Goal: Task Accomplishment & Management: Complete application form

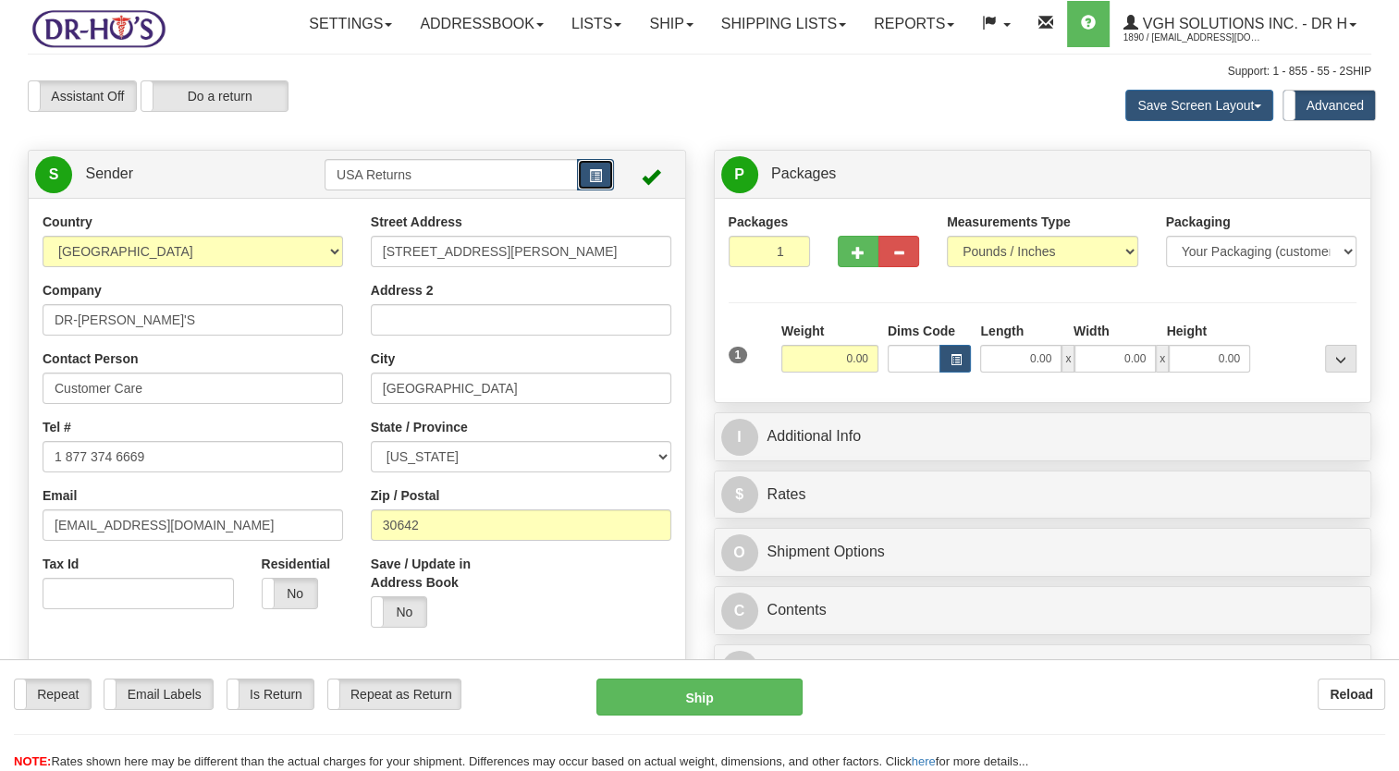
click at [599, 182] on span "button" at bounding box center [595, 176] width 13 height 12
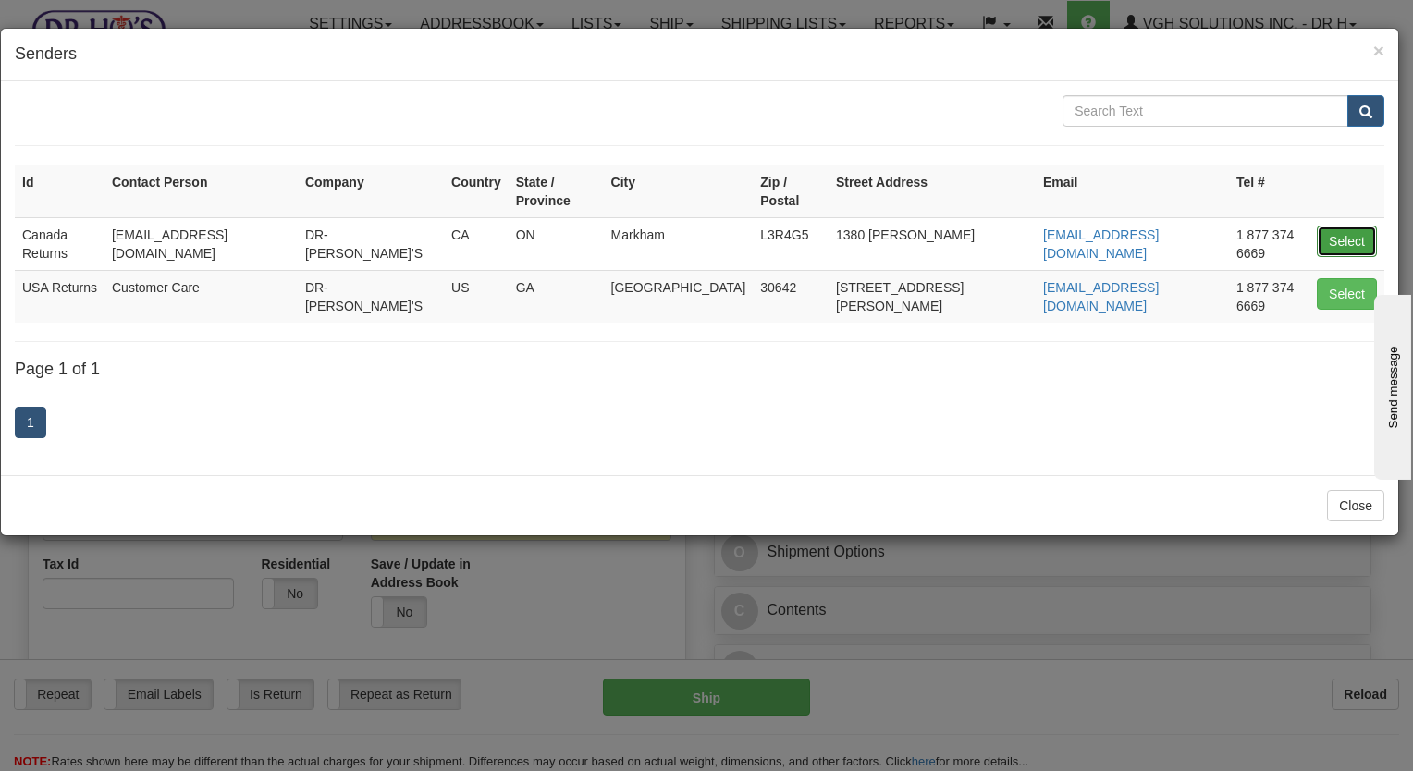
click at [1354, 226] on button "Select" at bounding box center [1347, 241] width 60 height 31
type input "Canada Returns"
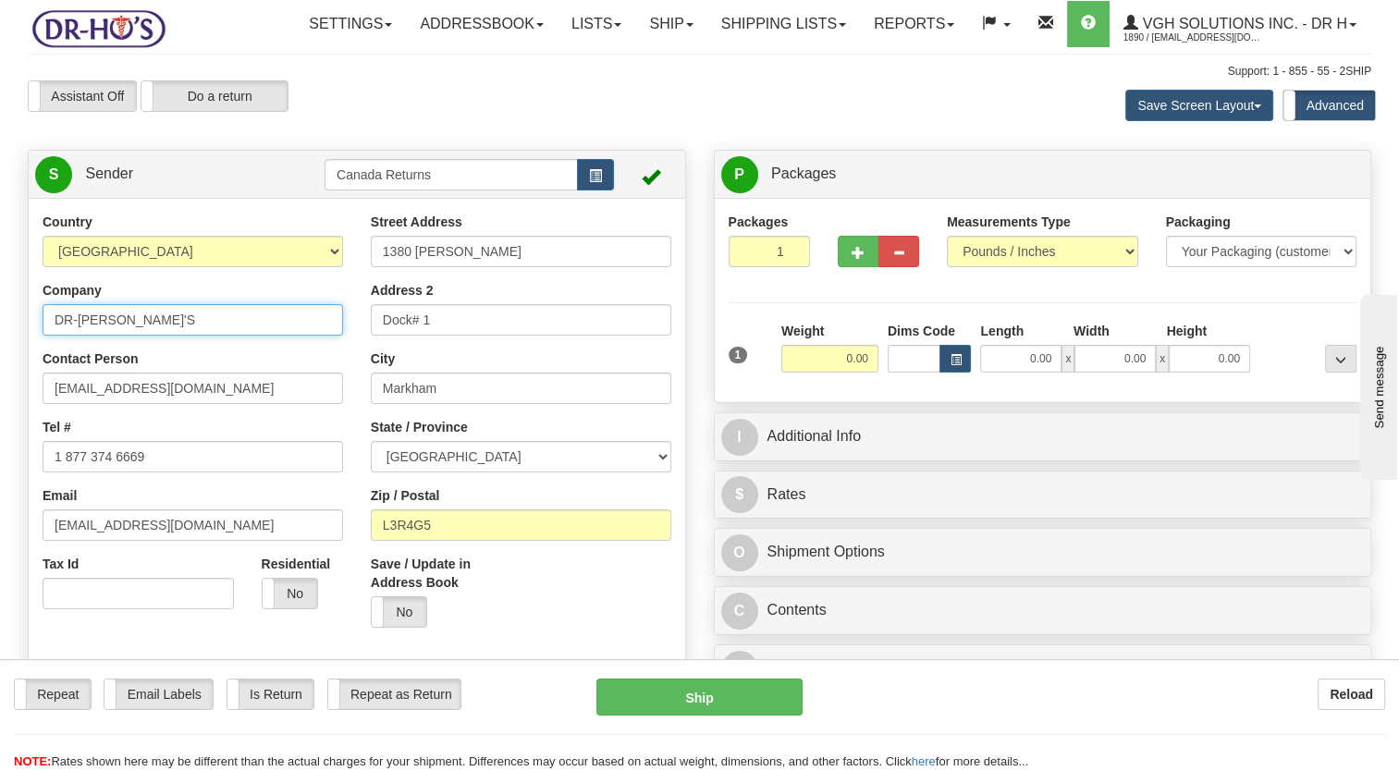
click at [0, 366] on html "Training Course Close Toggle navigation Settings Shipping Preferences New Sende…" at bounding box center [699, 385] width 1399 height 771
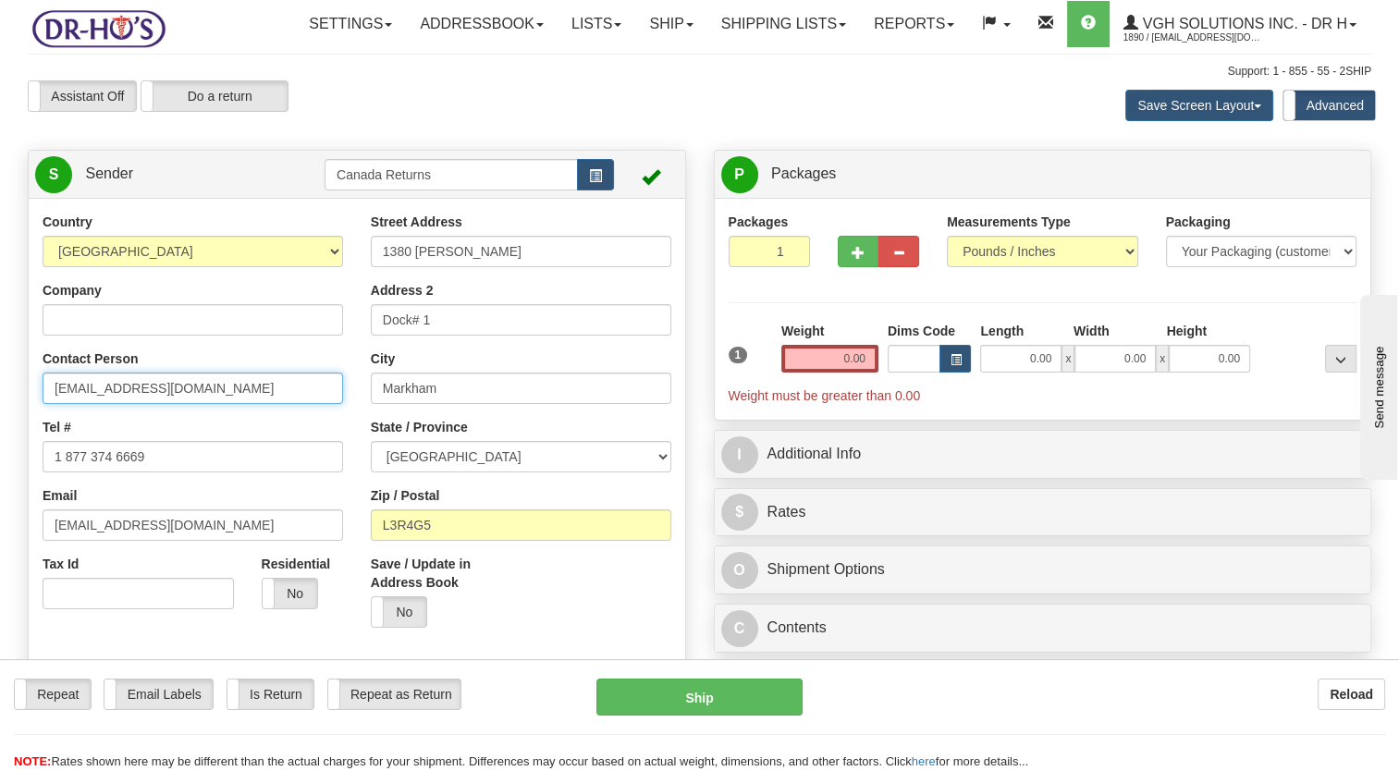
click at [0, 479] on html "Training Course Close Toggle navigation Settings Shipping Preferences New Sende…" at bounding box center [699, 385] width 1399 height 771
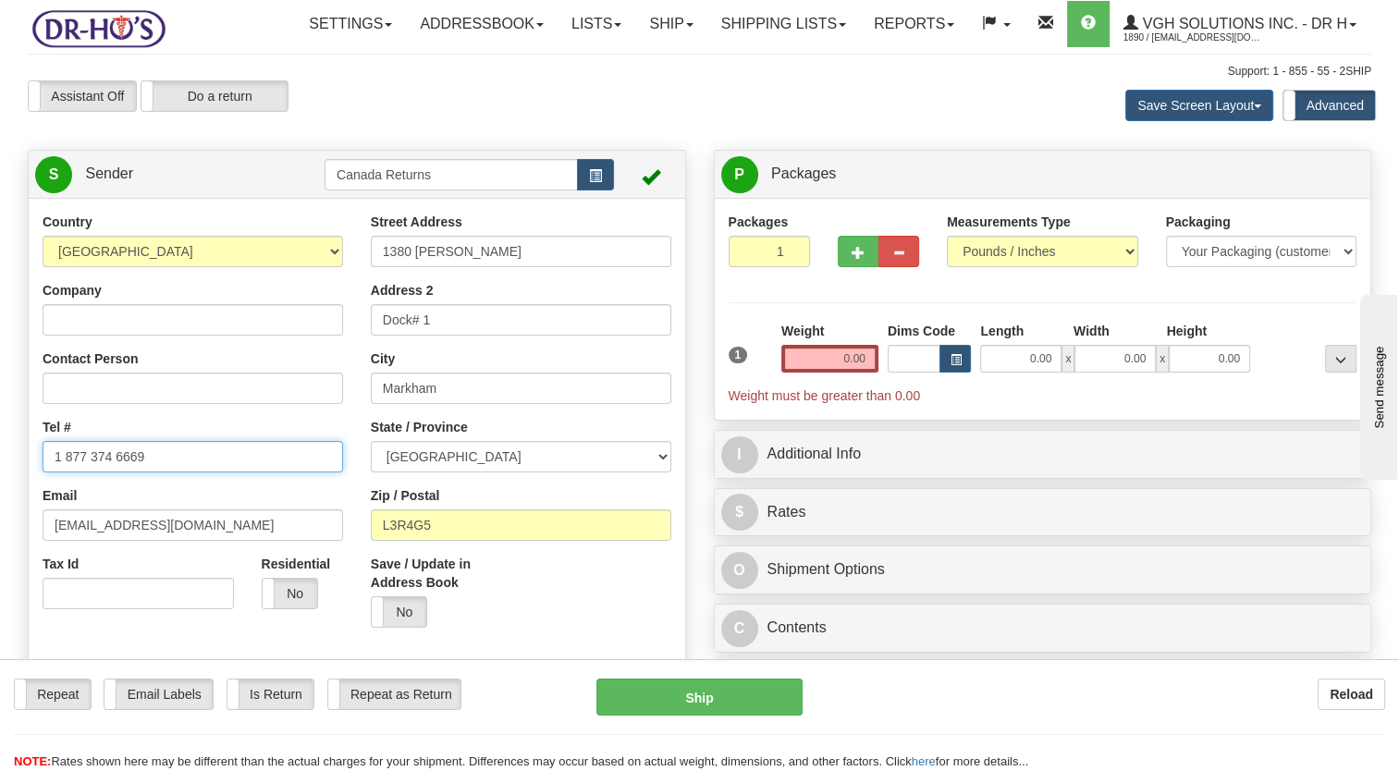
drag, startPoint x: -4, startPoint y: 526, endPoint x: 38, endPoint y: 549, distance: 47.6
click at [0, 527] on html "Training Course Close Toggle navigation Settings Shipping Preferences New Sende…" at bounding box center [699, 385] width 1399 height 771
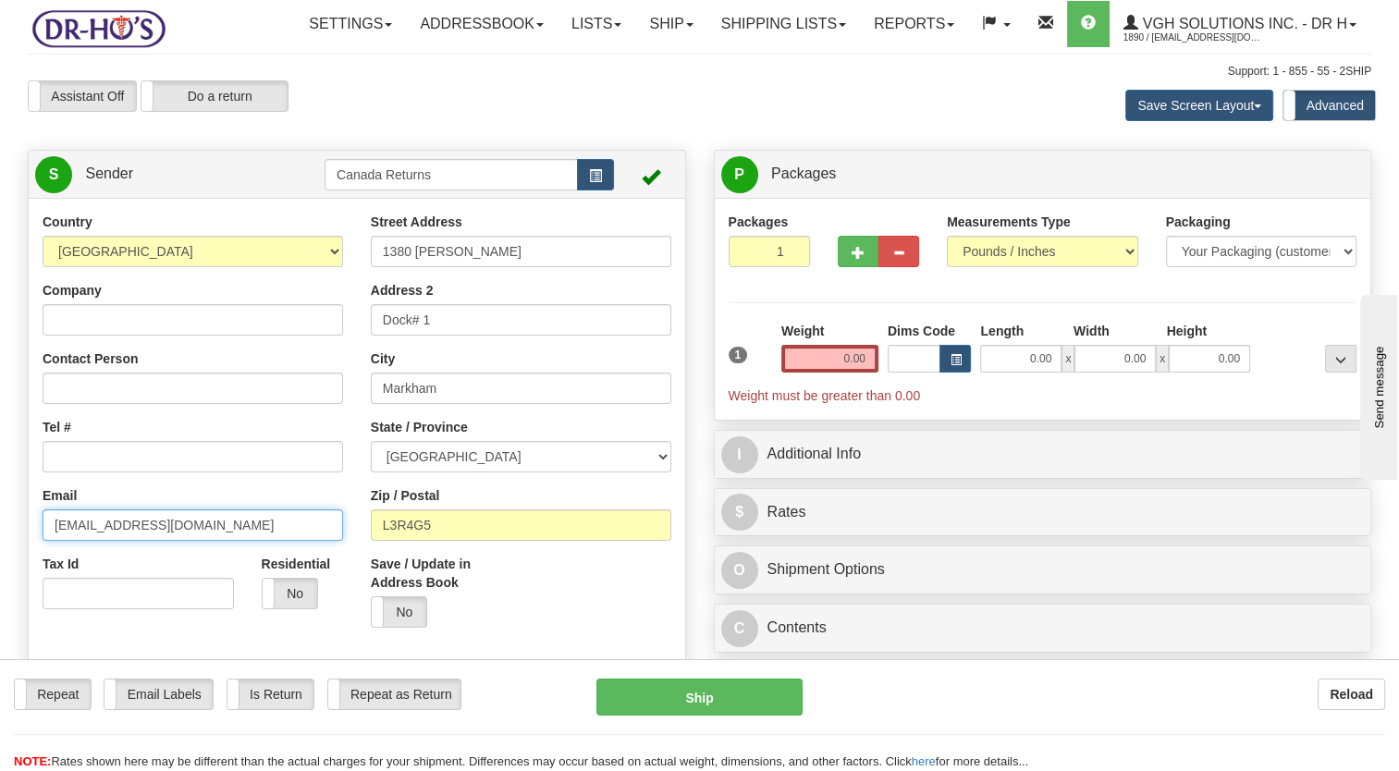
drag, startPoint x: 163, startPoint y: 572, endPoint x: 18, endPoint y: 575, distance: 145.3
click at [0, 588] on html "Training Course Close Toggle navigation Settings Shipping Preferences New Sende…" at bounding box center [699, 385] width 1399 height 771
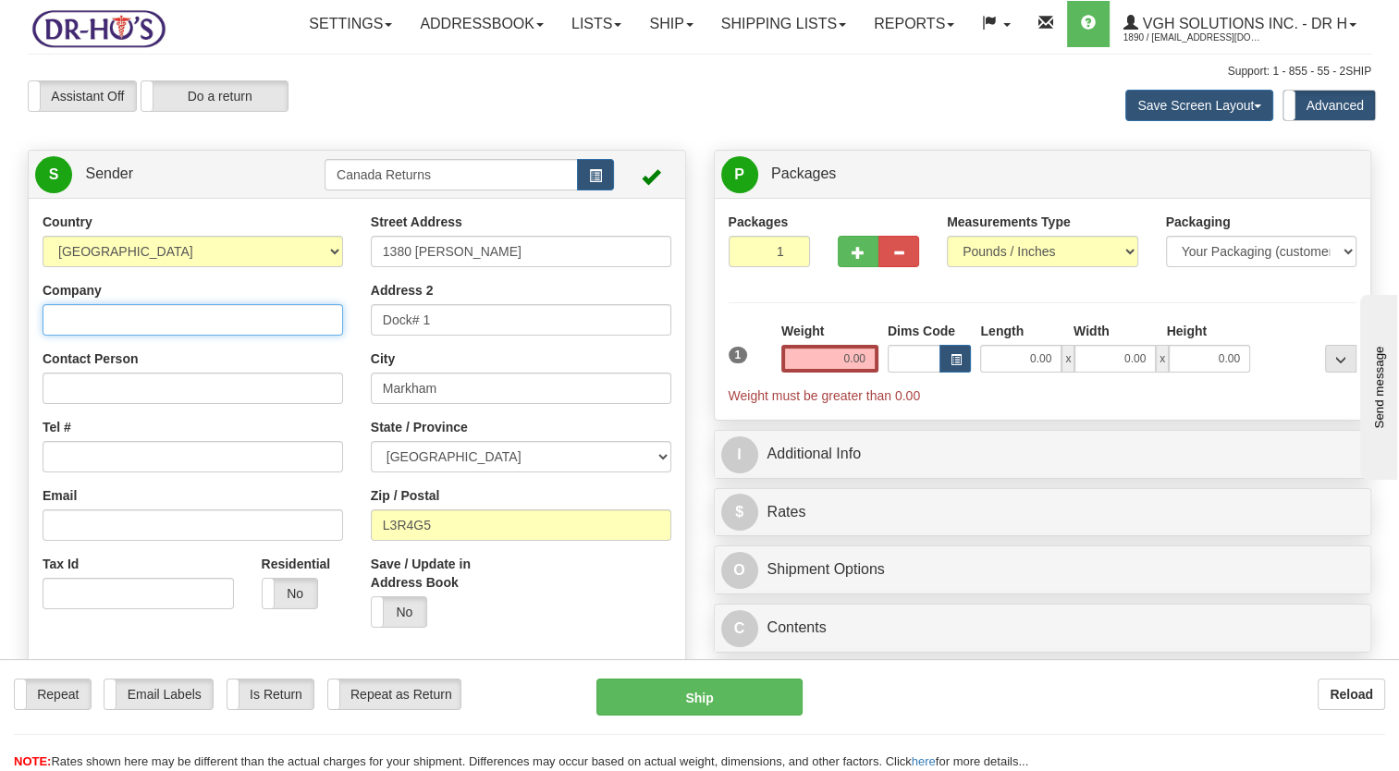
click at [164, 336] on input "Company" at bounding box center [193, 319] width 301 height 31
paste input "[PERSON_NAME]"
type input "[PERSON_NAME]"
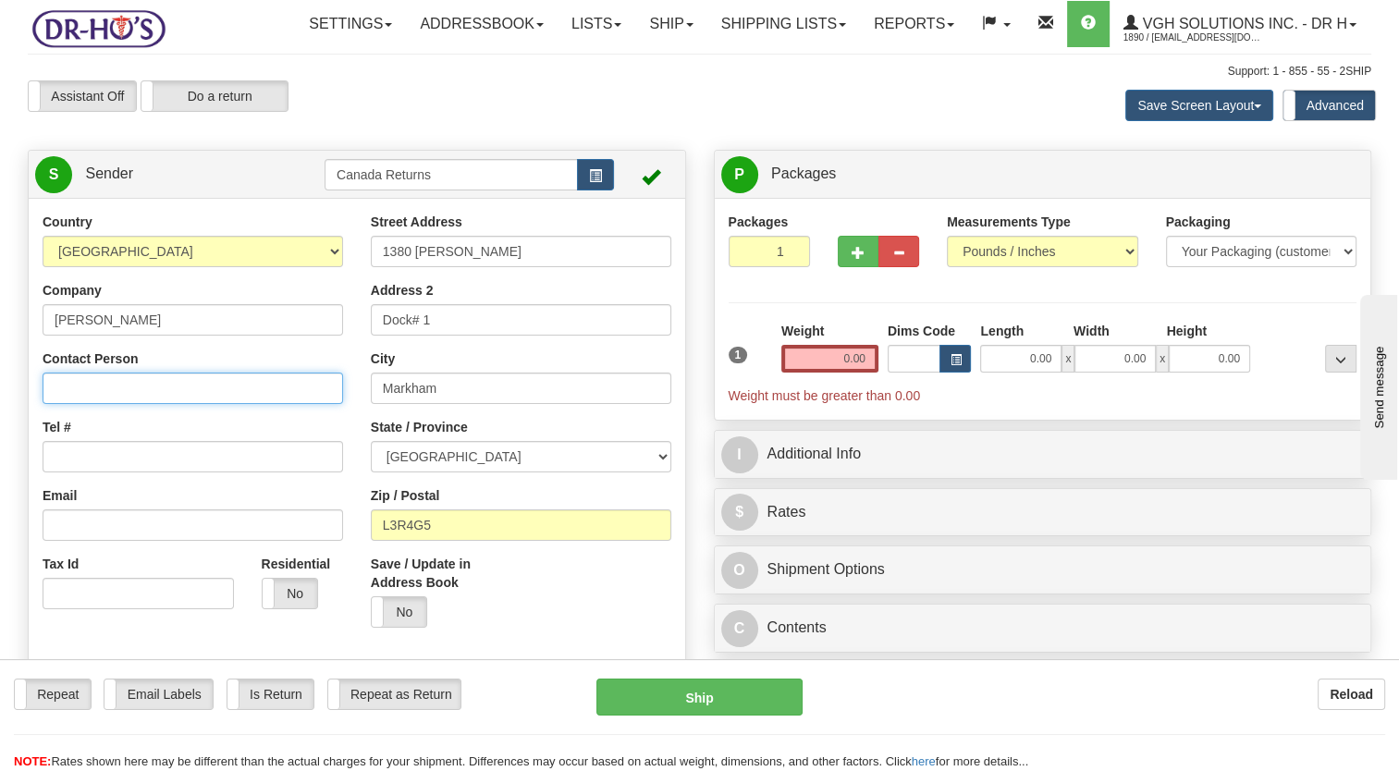
click at [107, 404] on input "Contact Person" at bounding box center [193, 388] width 301 height 31
click at [106, 473] on div "Tel #" at bounding box center [193, 445] width 301 height 55
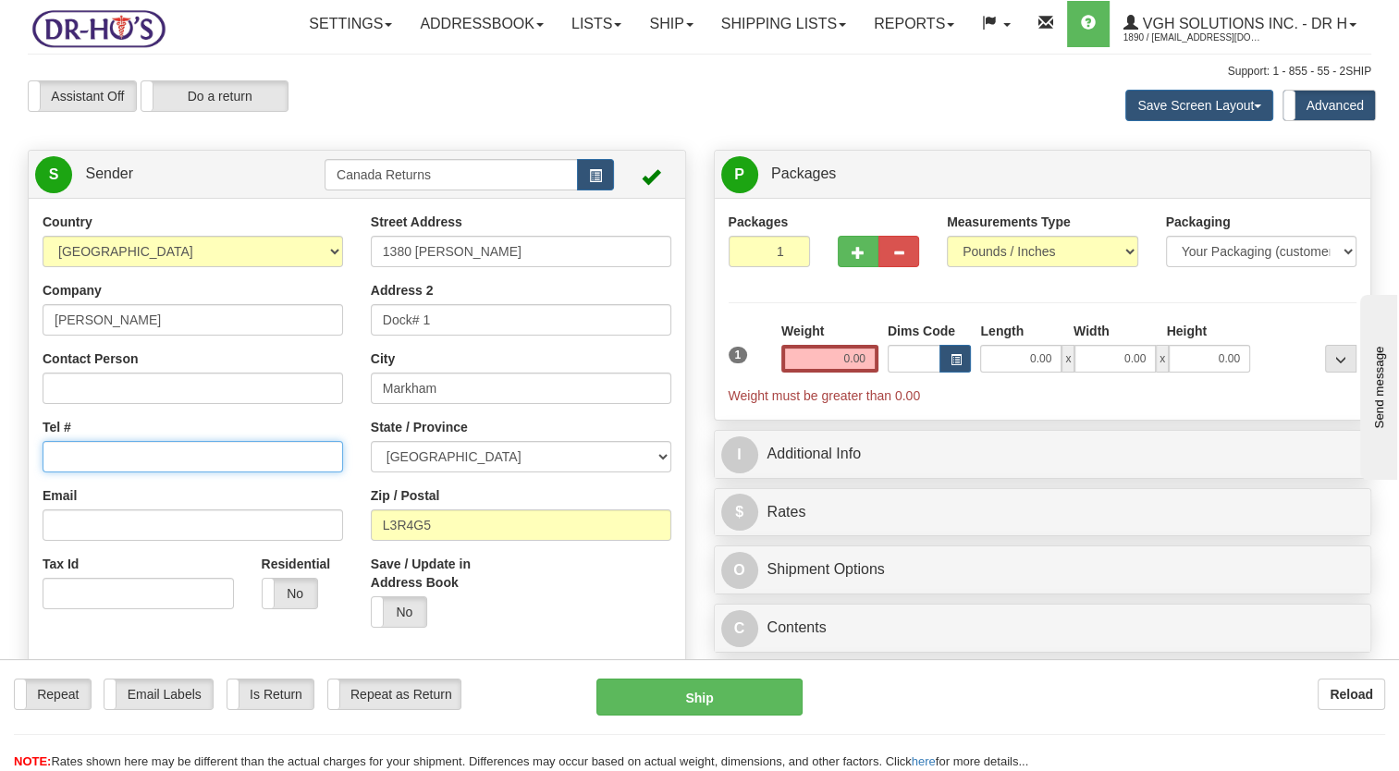
click at [107, 473] on input "Tel #" at bounding box center [193, 456] width 301 height 31
click at [96, 473] on input "Tel #" at bounding box center [193, 456] width 301 height 31
paste input "[PHONE_NUMBER]"
type input "[PHONE_NUMBER]"
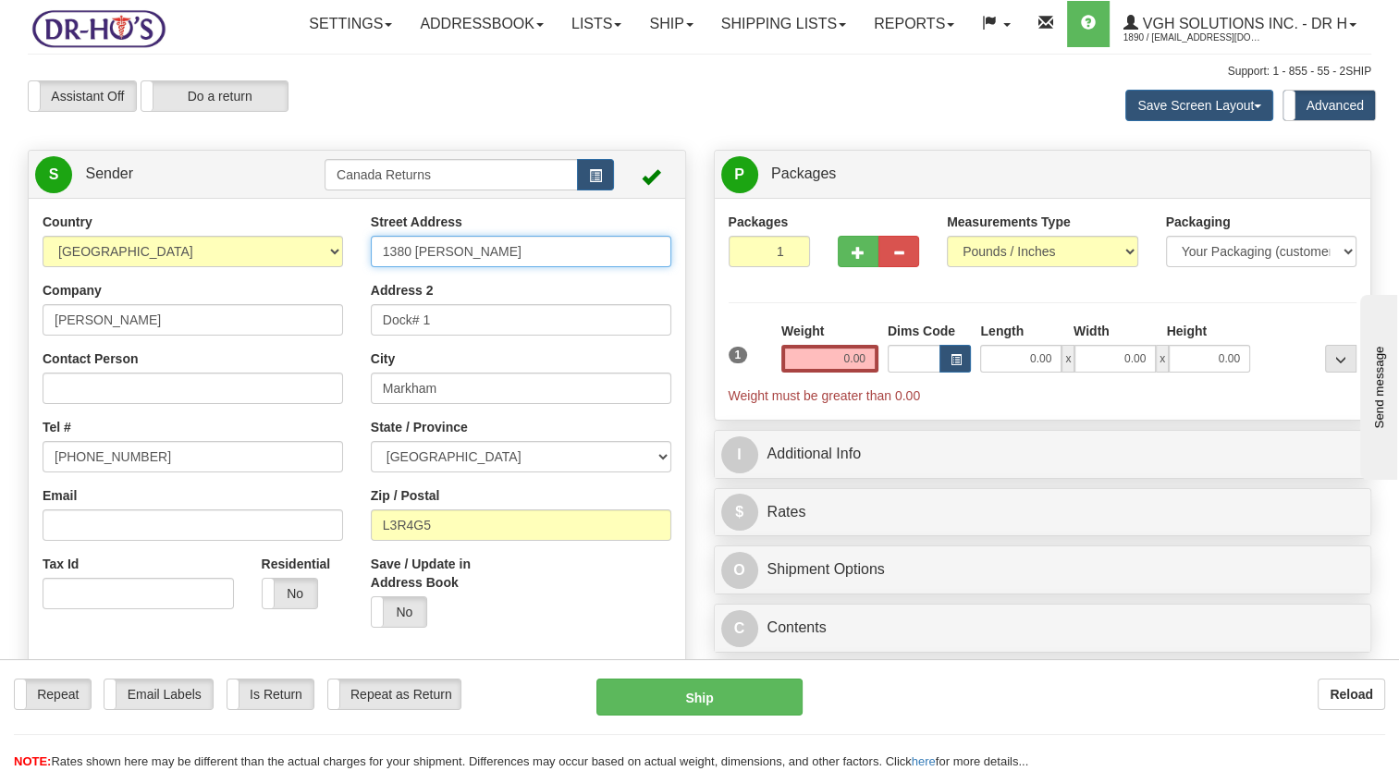
click at [336, 316] on div "Country [GEOGRAPHIC_DATA] [GEOGRAPHIC_DATA] [GEOGRAPHIC_DATA] [GEOGRAPHIC_DATA]…" at bounding box center [357, 469] width 657 height 512
paste input "[STREET_ADDRESS][PERSON_NAME]"
type input "[STREET_ADDRESS][PERSON_NAME]"
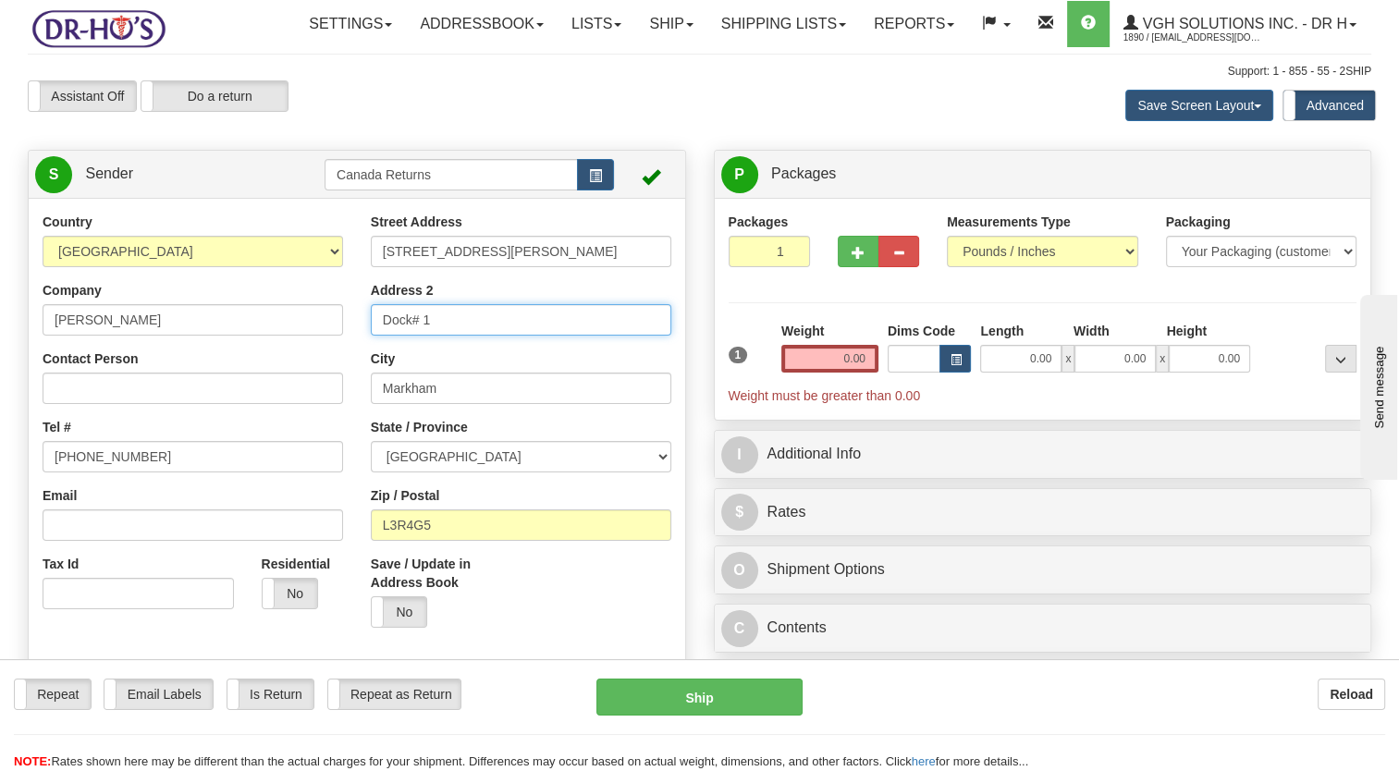
drag, startPoint x: 191, startPoint y: 398, endPoint x: 259, endPoint y: 375, distance: 71.4
click at [191, 398] on div "Country [GEOGRAPHIC_DATA] [GEOGRAPHIC_DATA] [GEOGRAPHIC_DATA] [GEOGRAPHIC_DATA]…" at bounding box center [357, 469] width 657 height 512
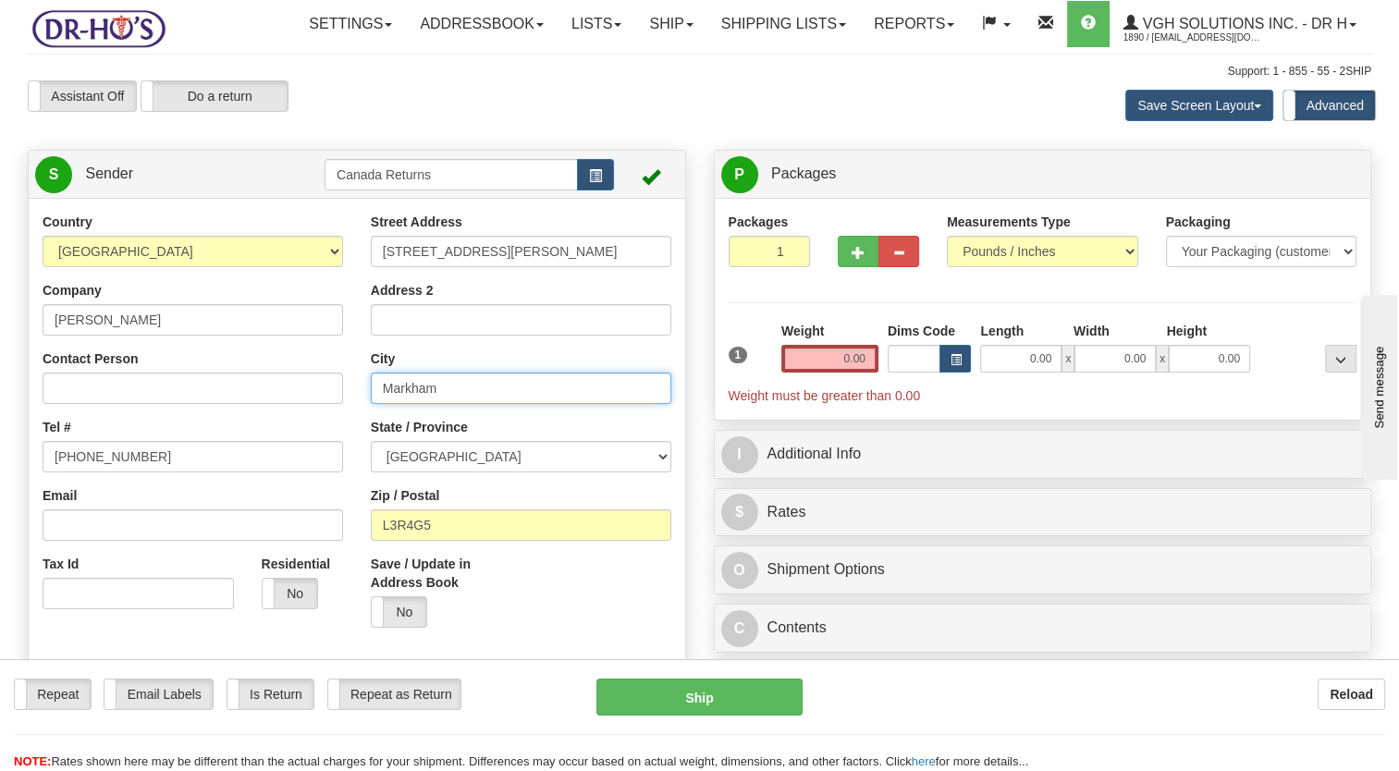
drag, startPoint x: 378, startPoint y: 439, endPoint x: 306, endPoint y: 450, distance: 72.9
click at [306, 450] on div "Country [GEOGRAPHIC_DATA] [GEOGRAPHIC_DATA] [GEOGRAPHIC_DATA] [GEOGRAPHIC_DATA]…" at bounding box center [357, 469] width 657 height 512
paste input "[PERSON_NAME][GEOGRAPHIC_DATA]"
type input "[PERSON_NAME][GEOGRAPHIC_DATA]"
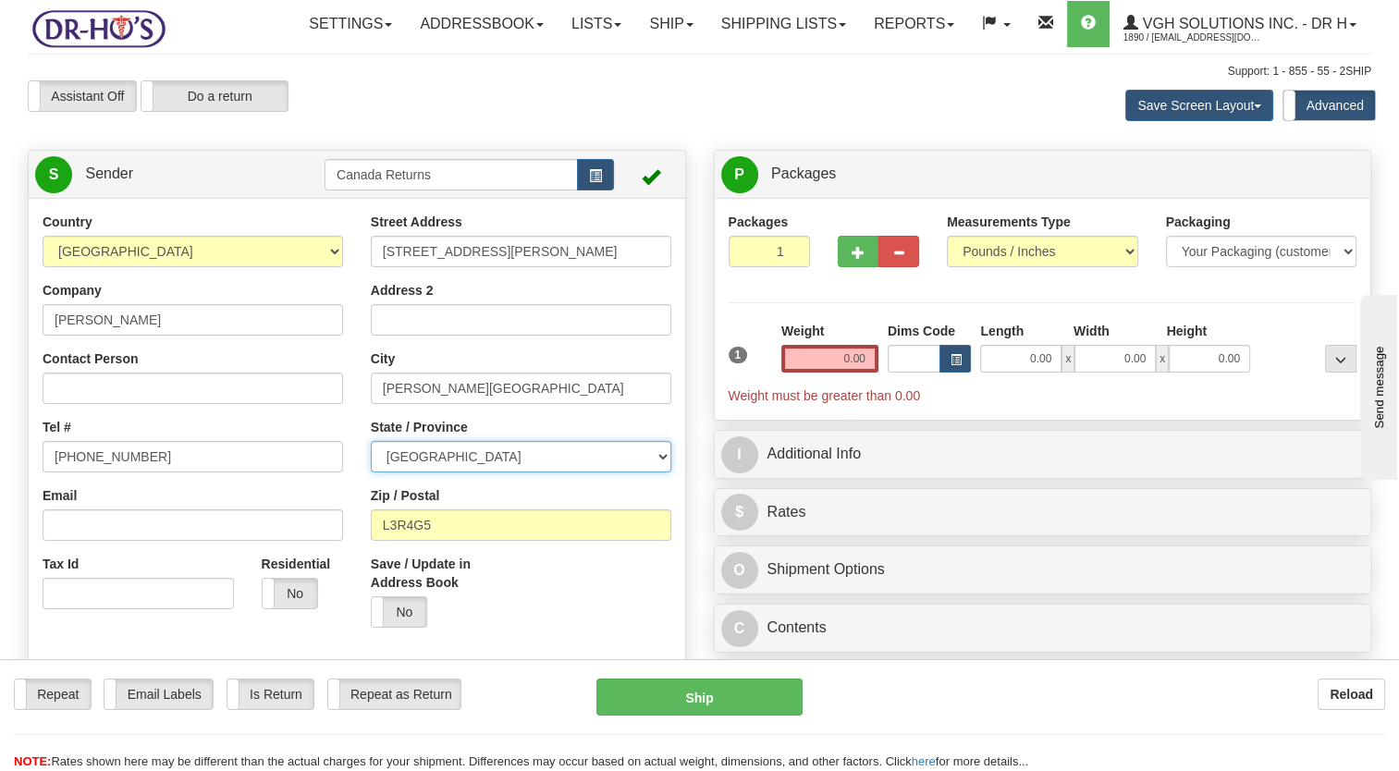
click at [450, 473] on select "[GEOGRAPHIC_DATA] [GEOGRAPHIC_DATA] [GEOGRAPHIC_DATA] [GEOGRAPHIC_DATA] [GEOGRA…" at bounding box center [521, 456] width 301 height 31
select select "BC"
click at [371, 473] on select "[GEOGRAPHIC_DATA] [GEOGRAPHIC_DATA] [GEOGRAPHIC_DATA] [GEOGRAPHIC_DATA] [GEOGRA…" at bounding box center [521, 456] width 301 height 31
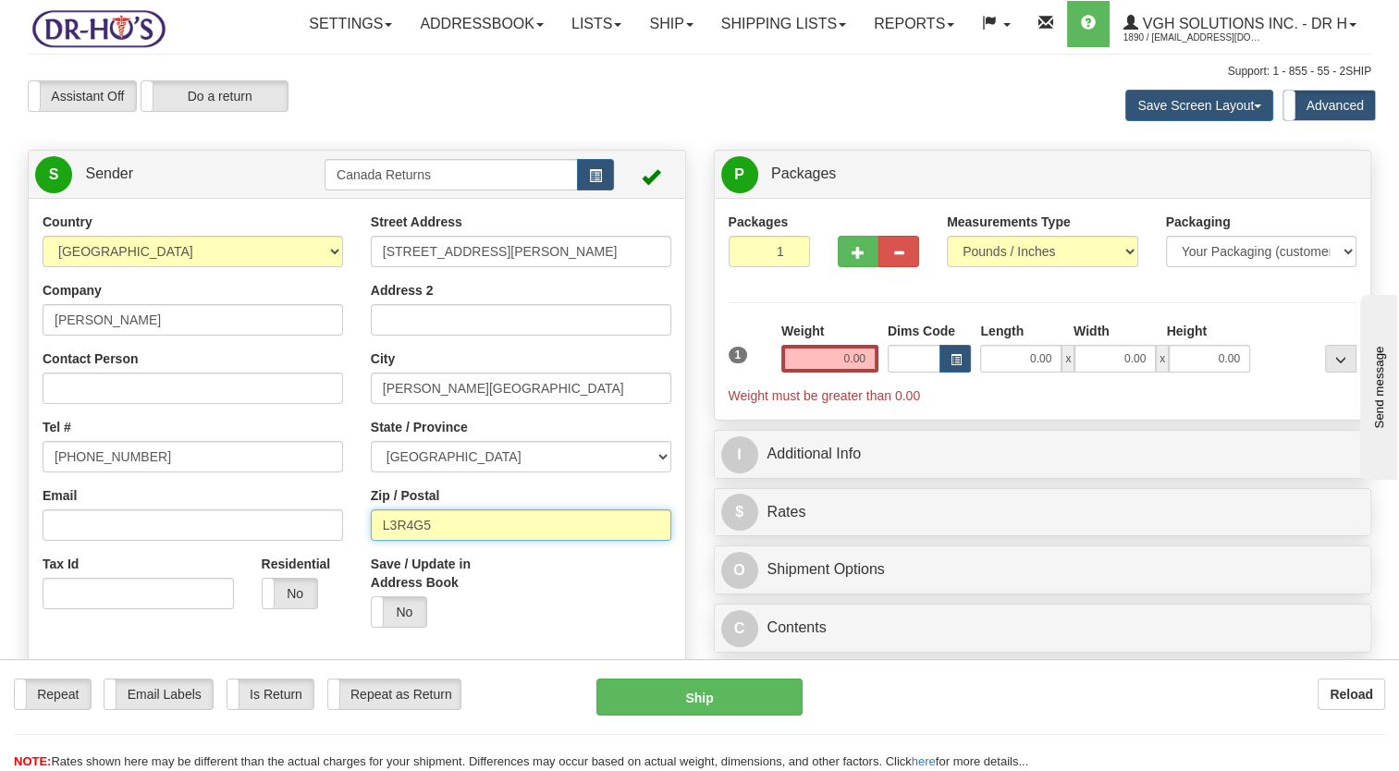
click at [240, 595] on div "Country [GEOGRAPHIC_DATA] [GEOGRAPHIC_DATA] [GEOGRAPHIC_DATA] [GEOGRAPHIC_DATA]…" at bounding box center [357, 469] width 657 height 512
paste input "V2G4K8"
type input "V2G4K8"
click at [538, 634] on div "Save / Update in Address Book Yes No" at bounding box center [521, 598] width 328 height 87
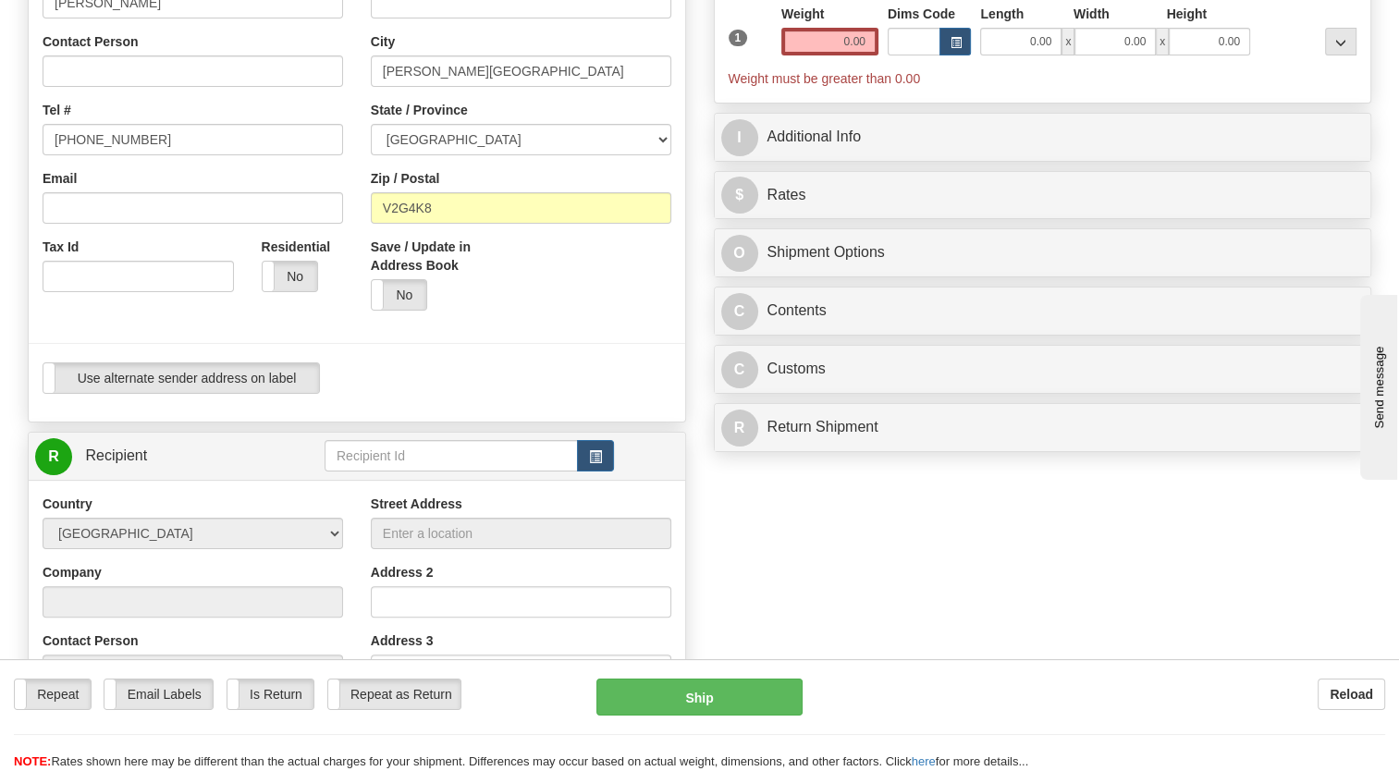
scroll to position [370, 0]
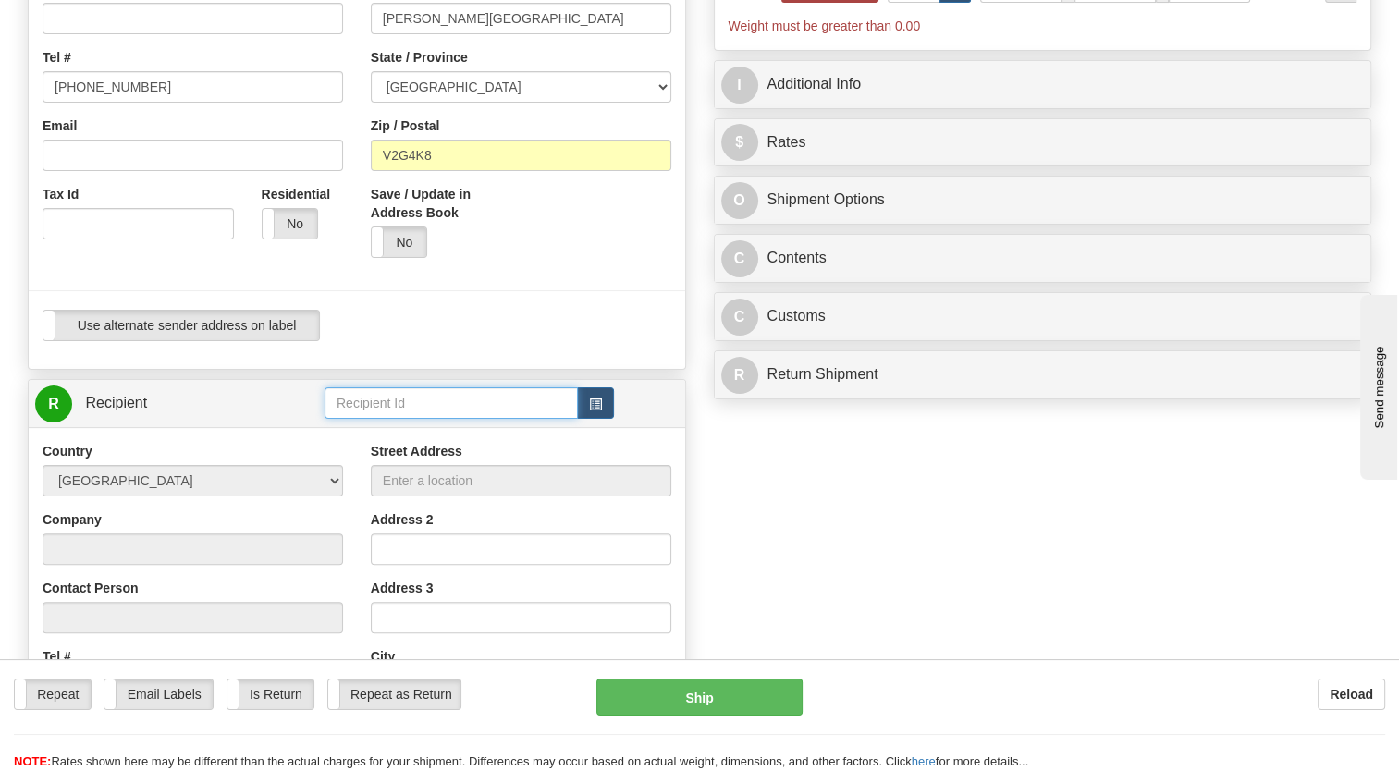
click at [575, 419] on input "text" at bounding box center [451, 403] width 253 height 31
click at [597, 411] on span "button" at bounding box center [595, 405] width 13 height 12
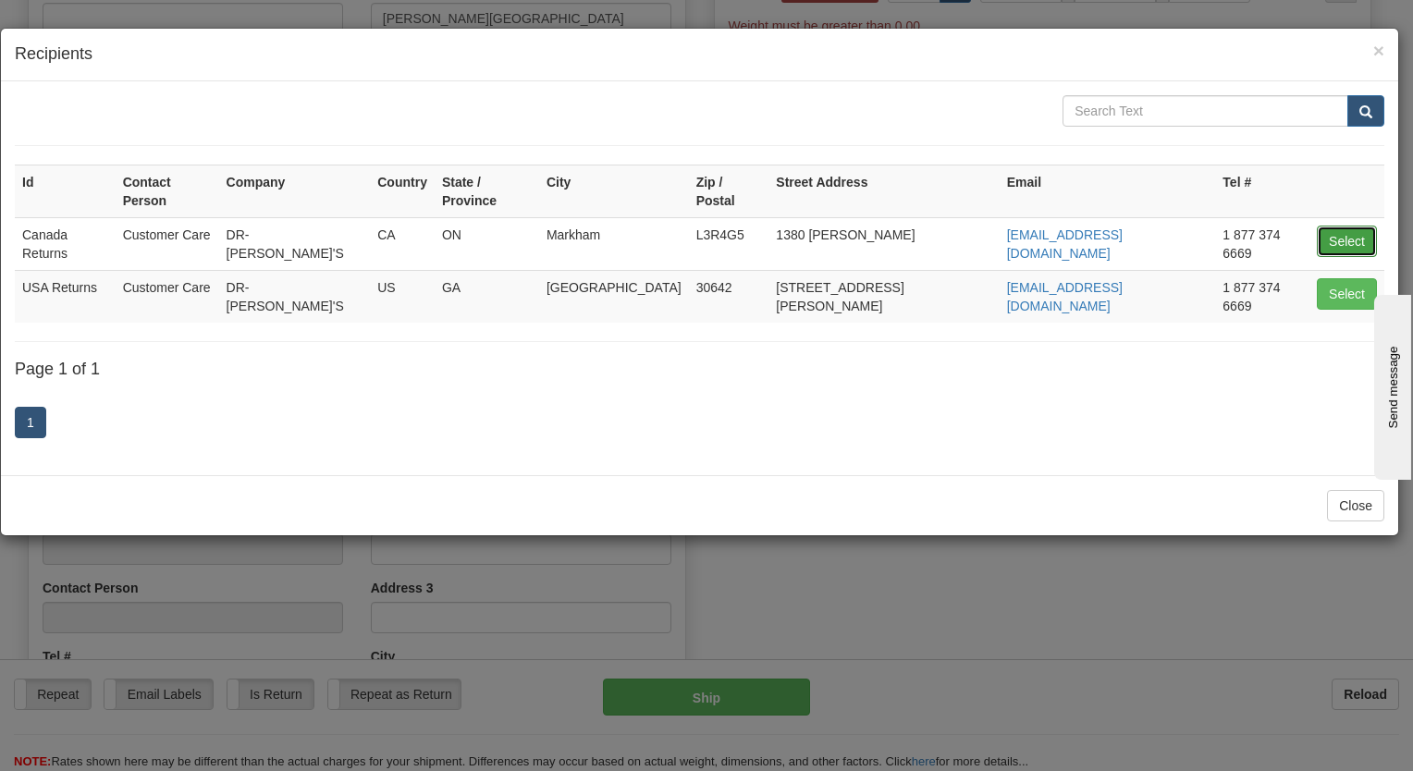
drag, startPoint x: 1340, startPoint y: 213, endPoint x: 1330, endPoint y: 216, distance: 10.5
click at [1338, 226] on button "Select" at bounding box center [1347, 241] width 60 height 31
type input "Canada Returns"
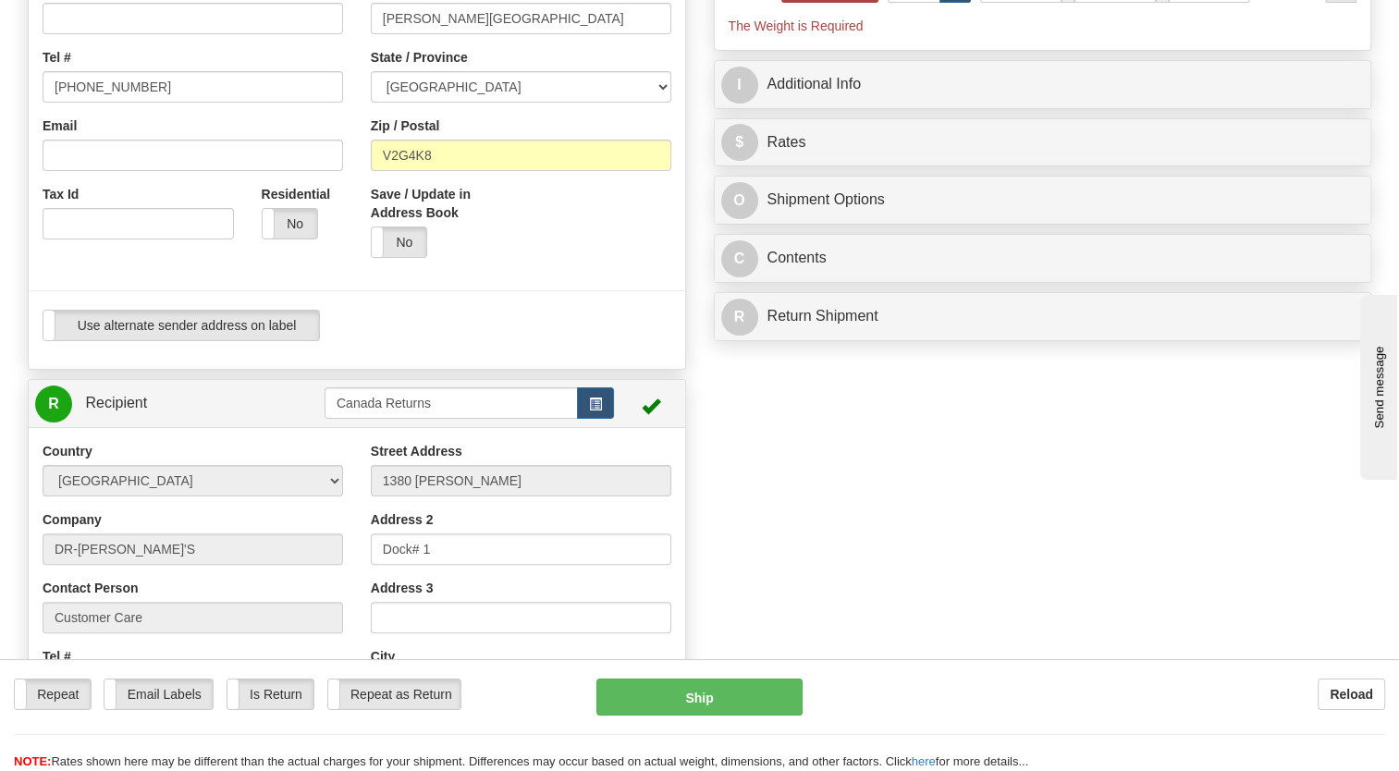
type input "0.00"
drag, startPoint x: 542, startPoint y: 390, endPoint x: 590, endPoint y: 368, distance: 53.0
click at [544, 355] on div "Use alternate sender address on label Use alternate sender address on label" at bounding box center [357, 332] width 657 height 45
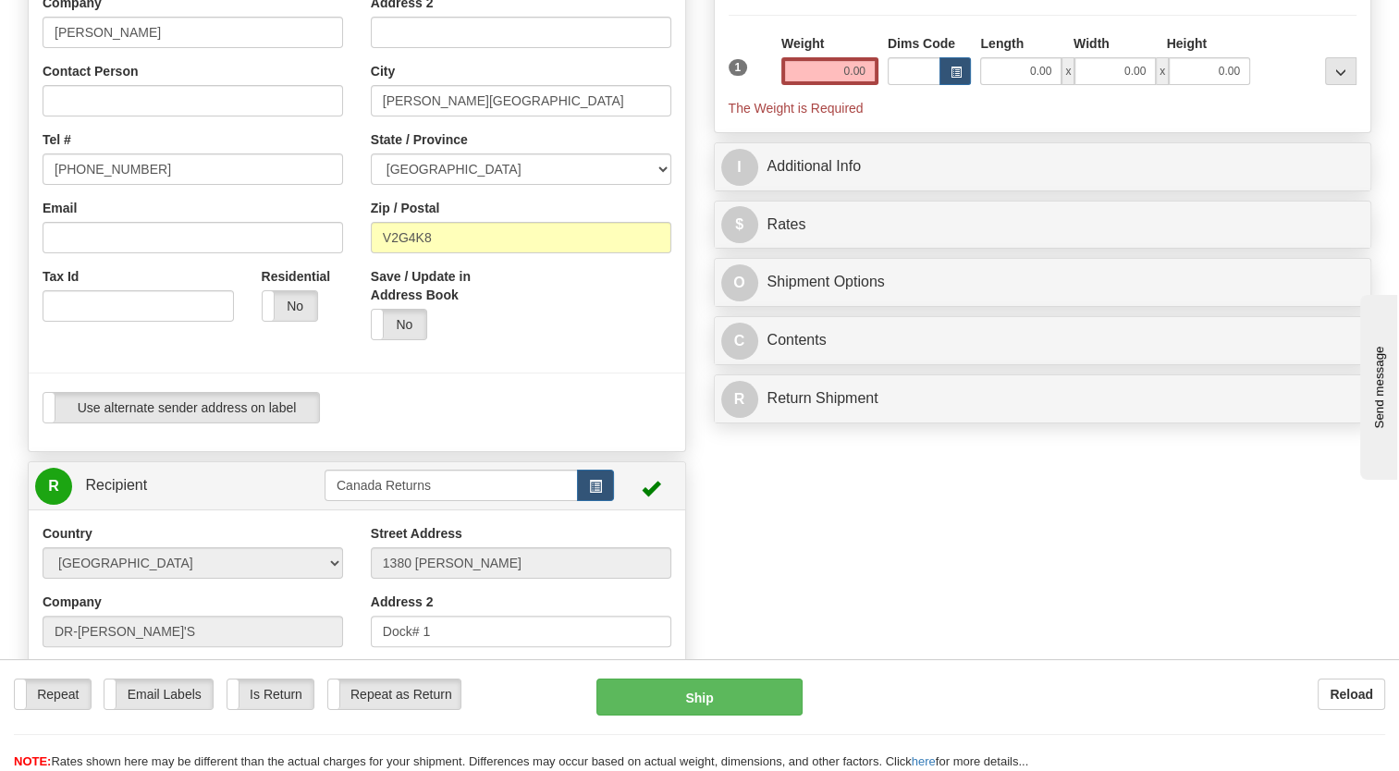
scroll to position [277, 0]
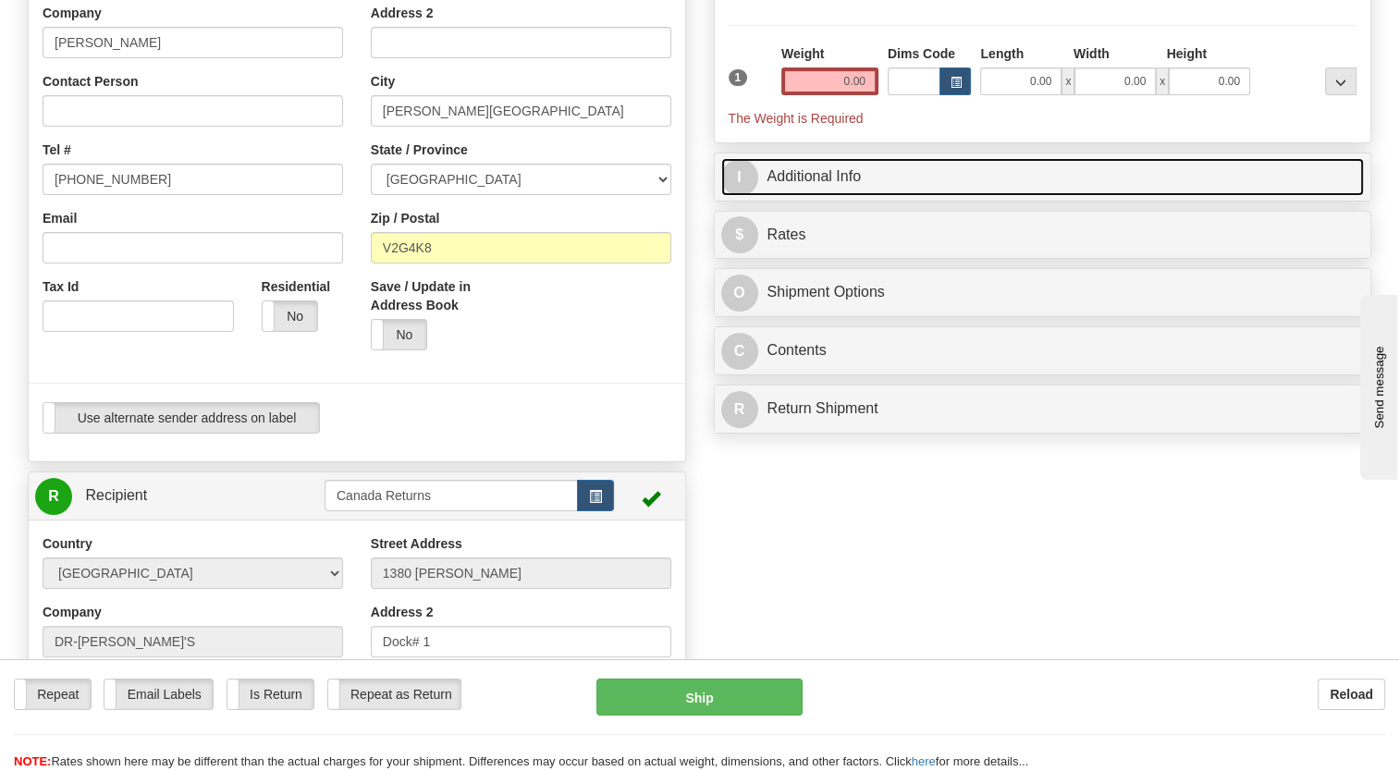
click at [807, 196] on link "I Additional Info" at bounding box center [1043, 177] width 644 height 38
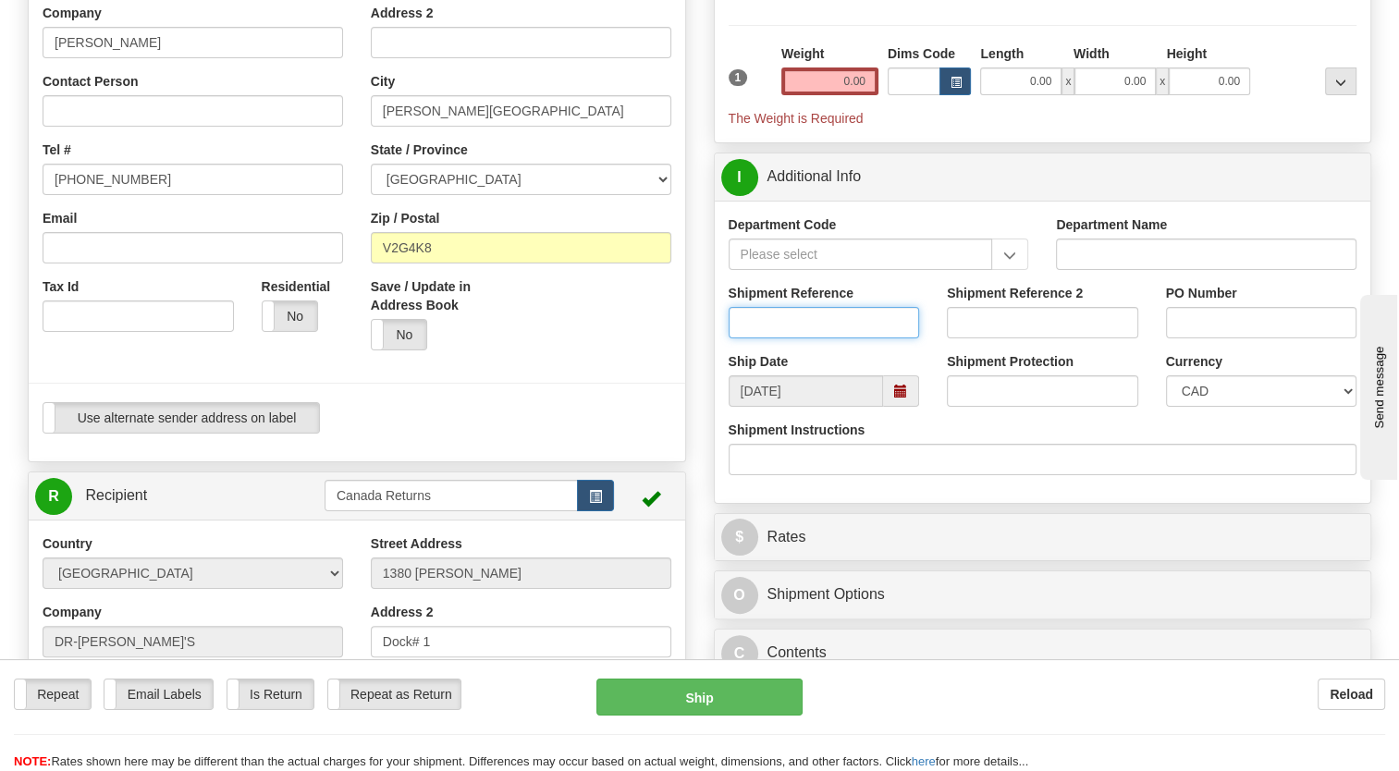
drag, startPoint x: 783, startPoint y: 376, endPoint x: 687, endPoint y: 388, distance: 96.8
click at [783, 339] on input "Shipment Reference" at bounding box center [824, 322] width 191 height 31
paste input "1151233"
type input "1151233"
click at [687, 388] on div at bounding box center [357, 168] width 684 height 467
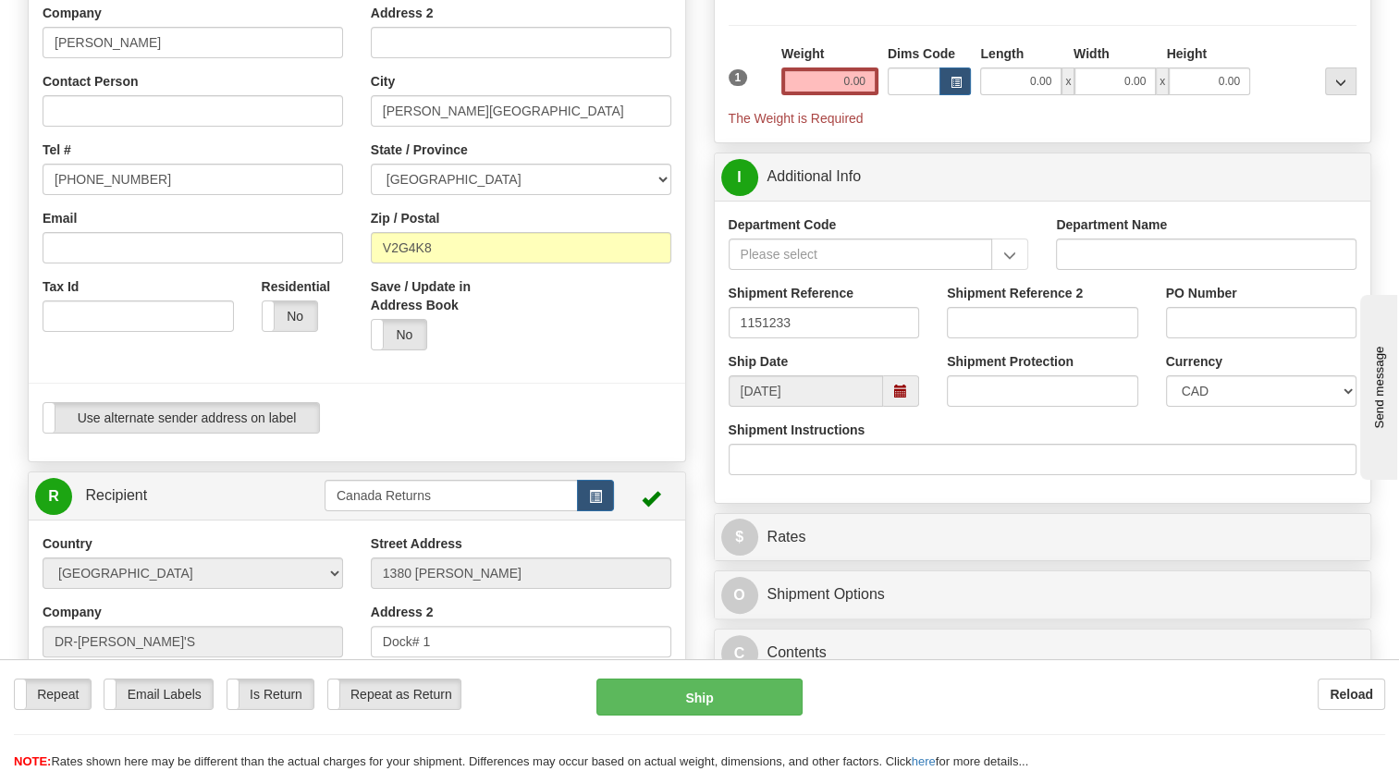
click at [897, 407] on span at bounding box center [901, 391] width 36 height 31
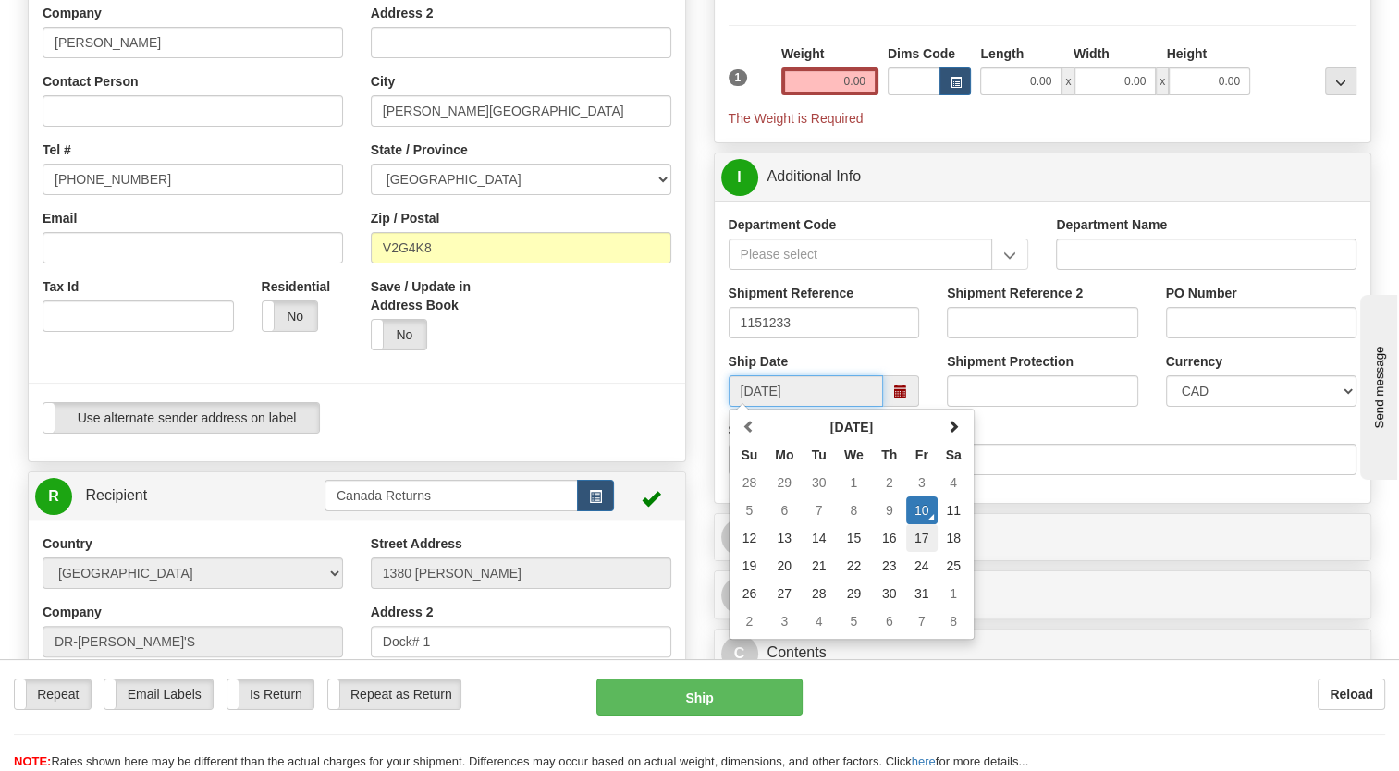
click at [927, 552] on td "17" at bounding box center [921, 538] width 31 height 28
type input "[DATE]"
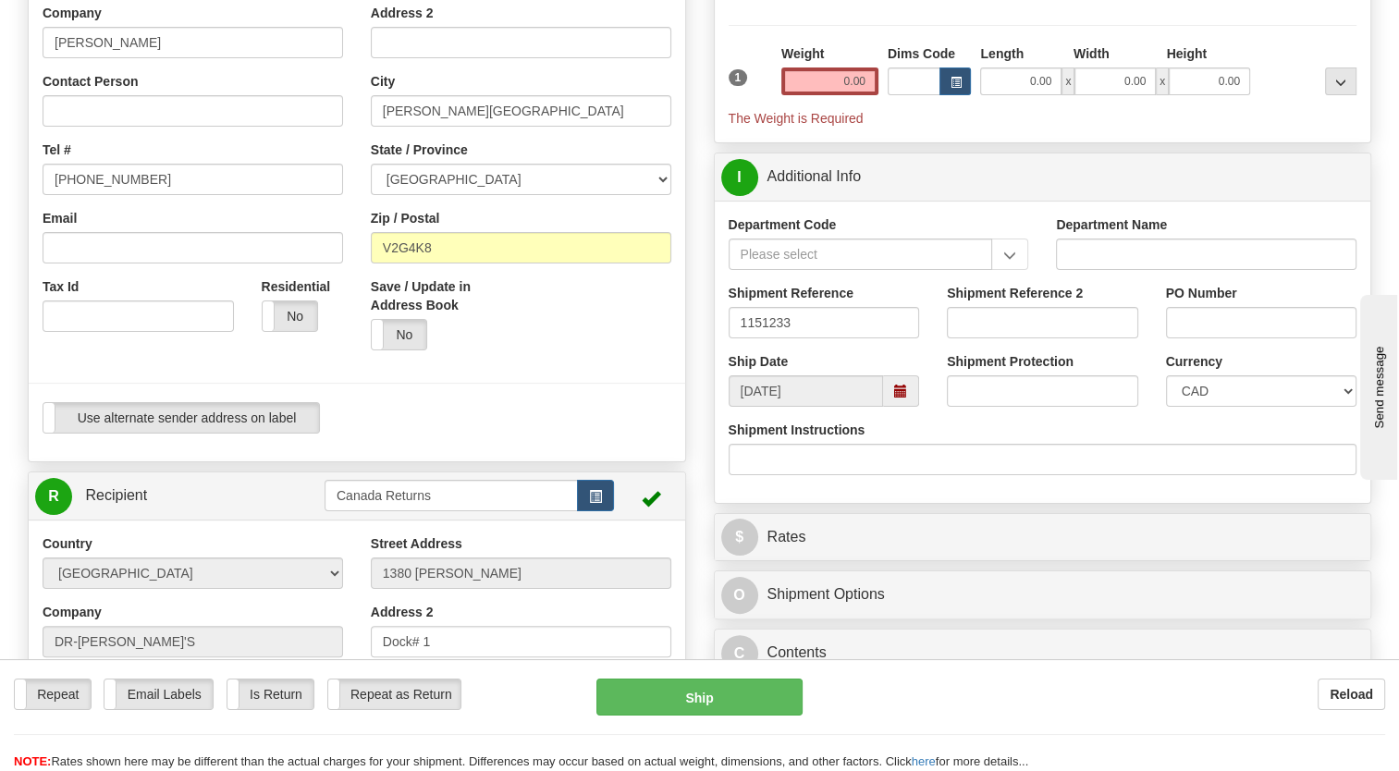
click at [632, 434] on div "Use alternate sender address on label Use alternate sender address on label" at bounding box center [357, 417] width 629 height 31
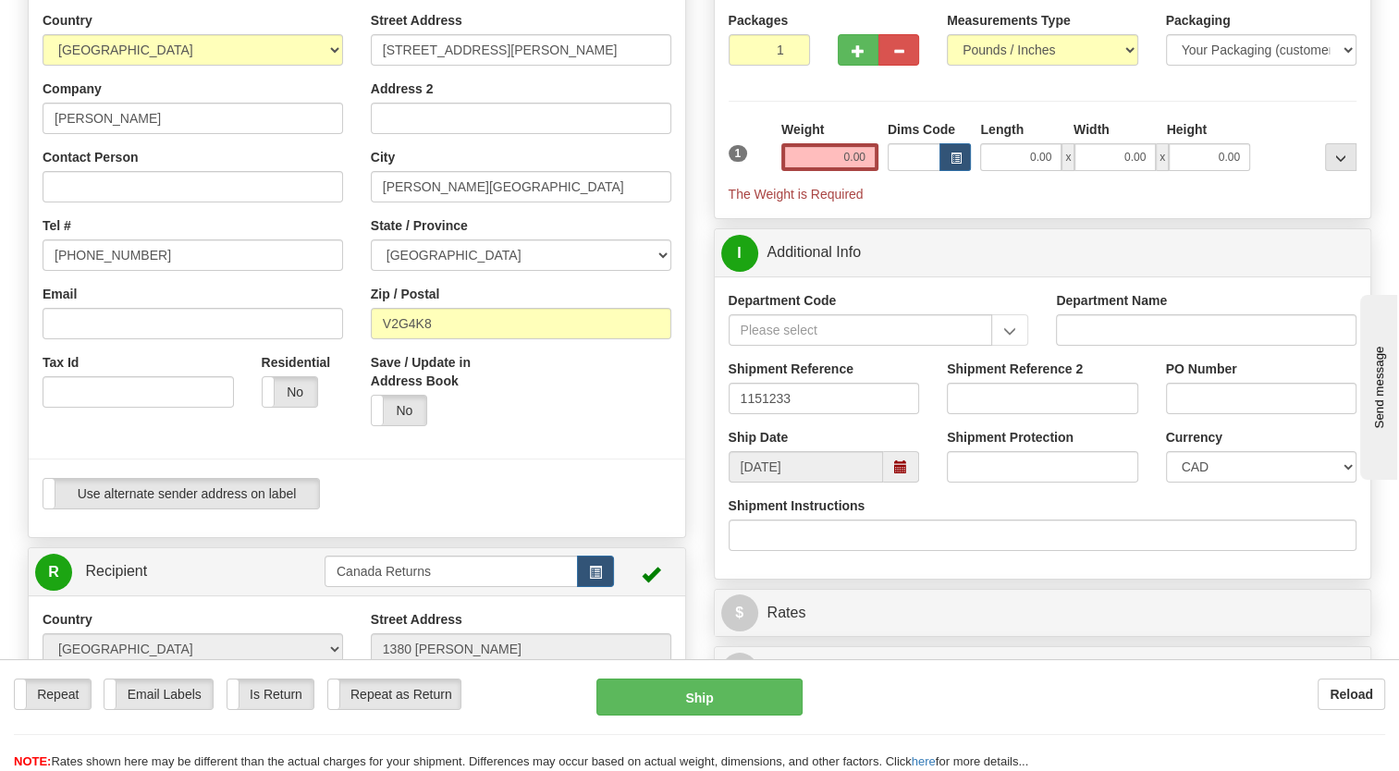
scroll to position [0, 0]
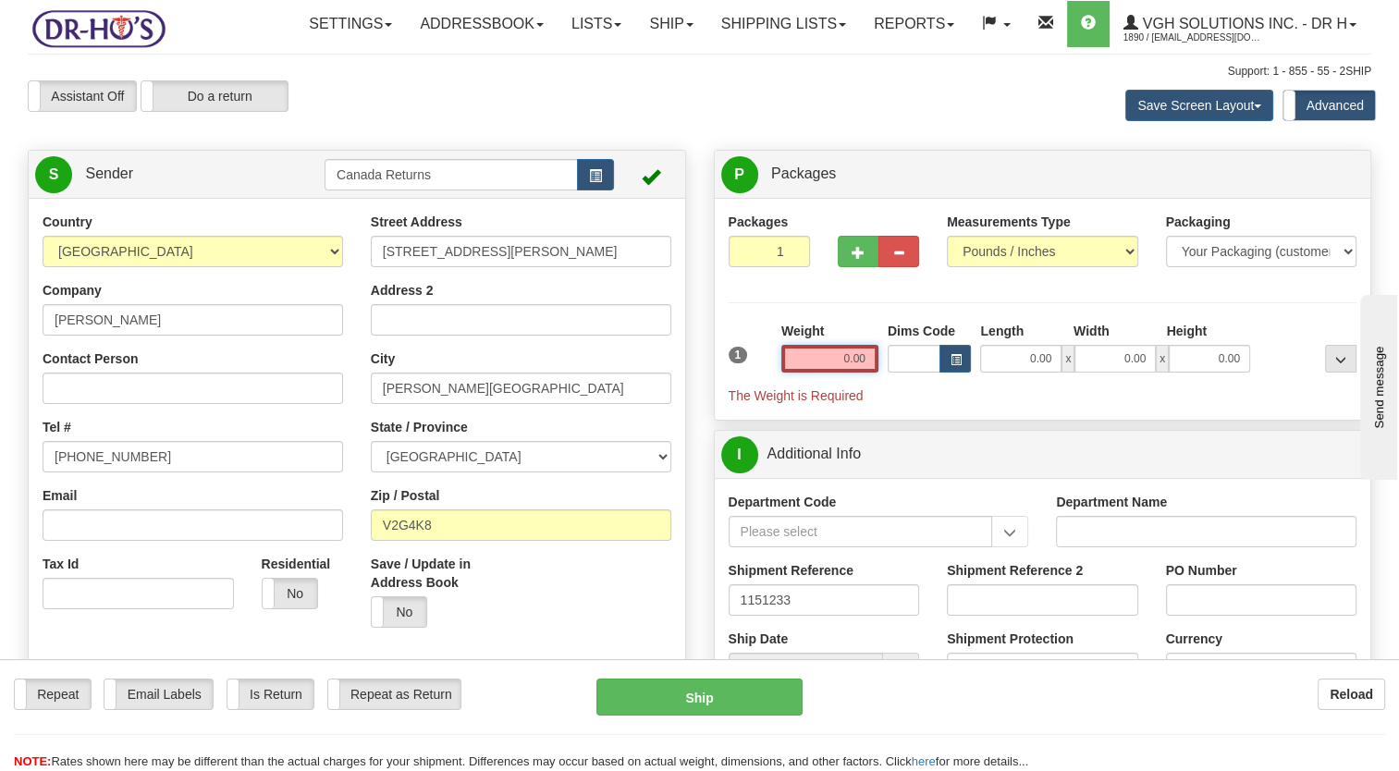
click at [822, 373] on input "0.00" at bounding box center [830, 359] width 97 height 28
type input "1.00"
click at [762, 363] on div "1" at bounding box center [750, 343] width 53 height 42
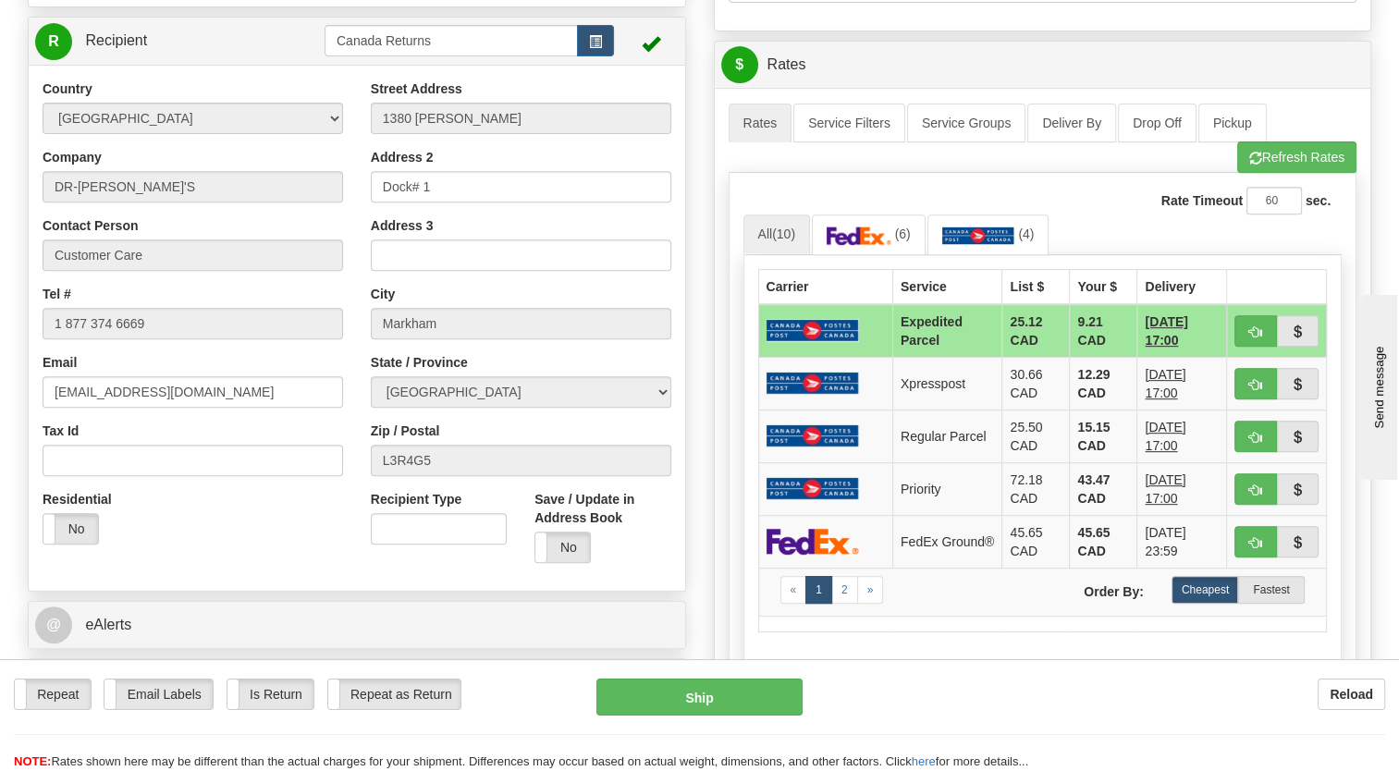
scroll to position [740, 0]
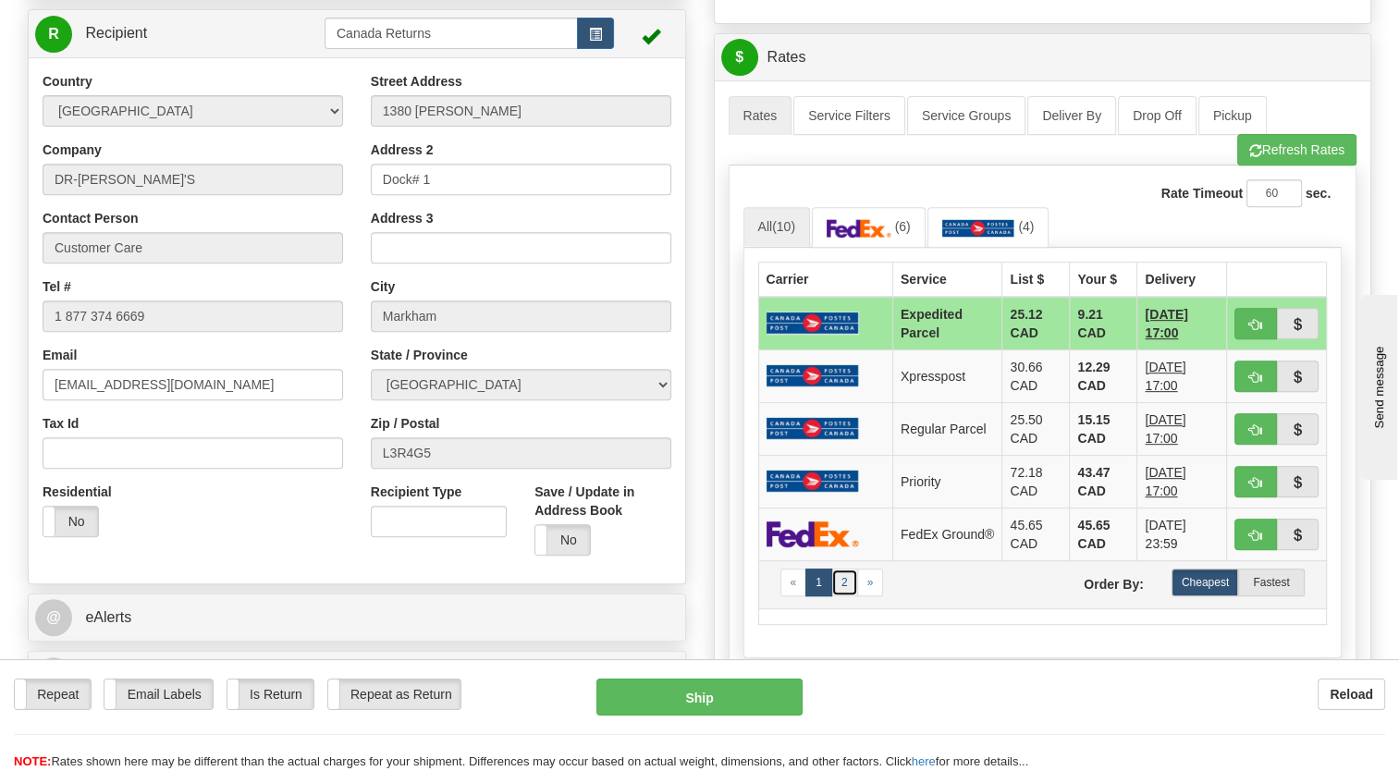
click at [841, 597] on link "2" at bounding box center [844, 583] width 27 height 28
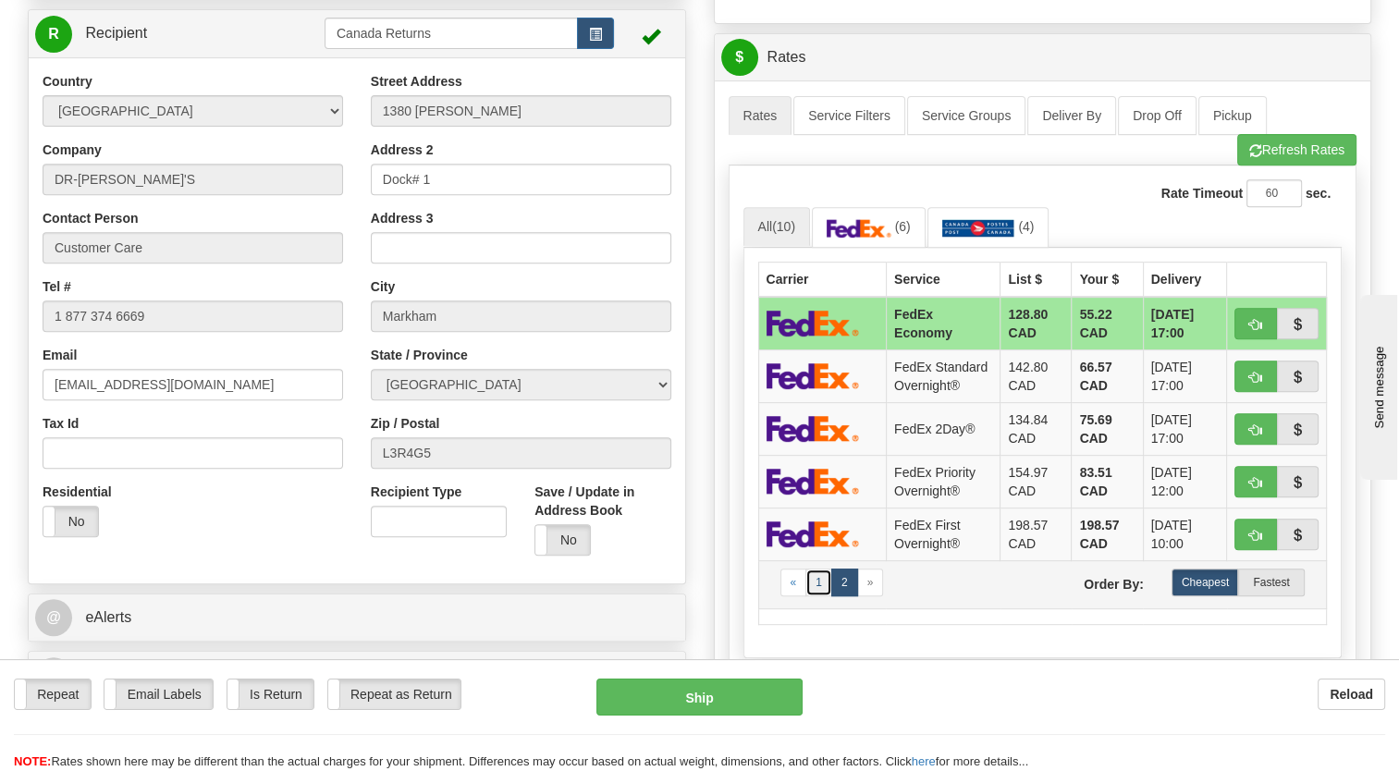
click at [823, 597] on link "1" at bounding box center [819, 583] width 27 height 28
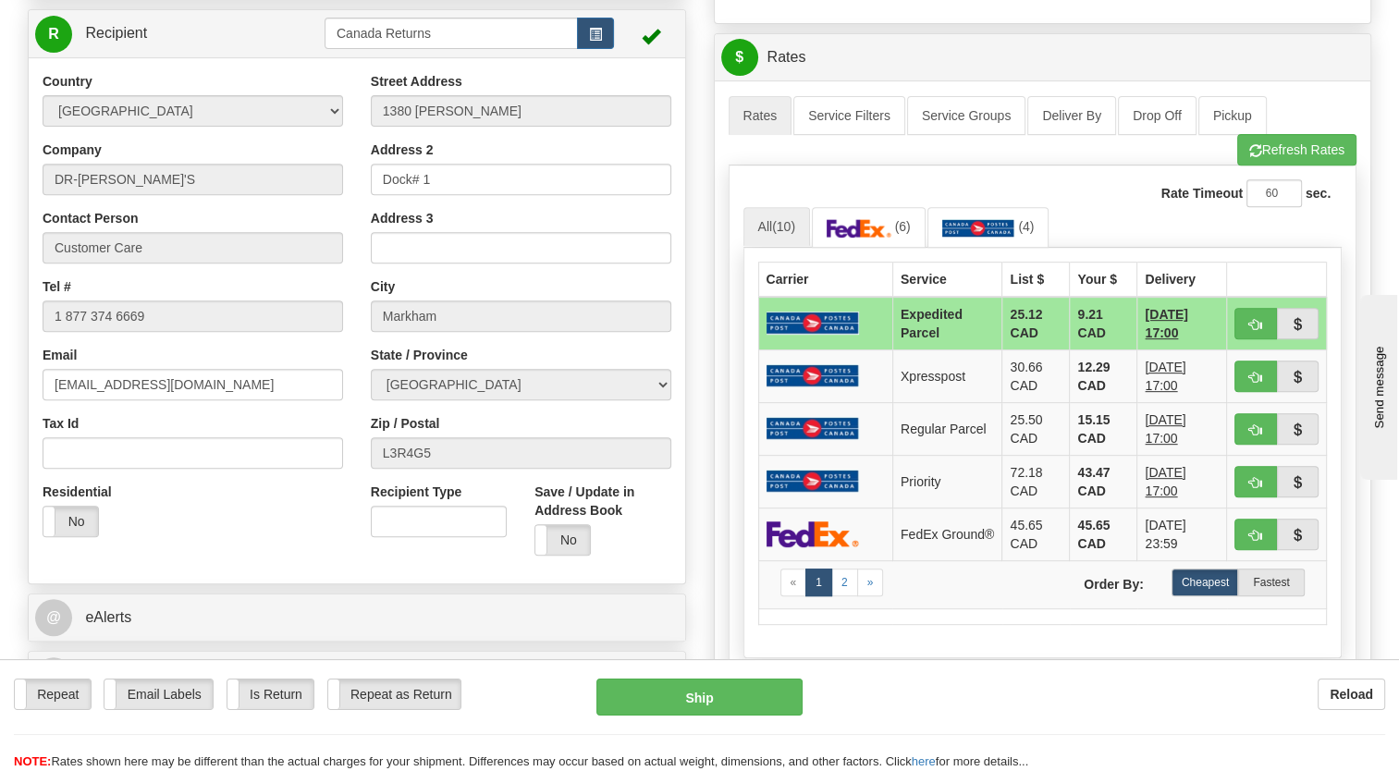
click at [583, 194] on div "Address 2 Dock# 1" at bounding box center [521, 168] width 301 height 55
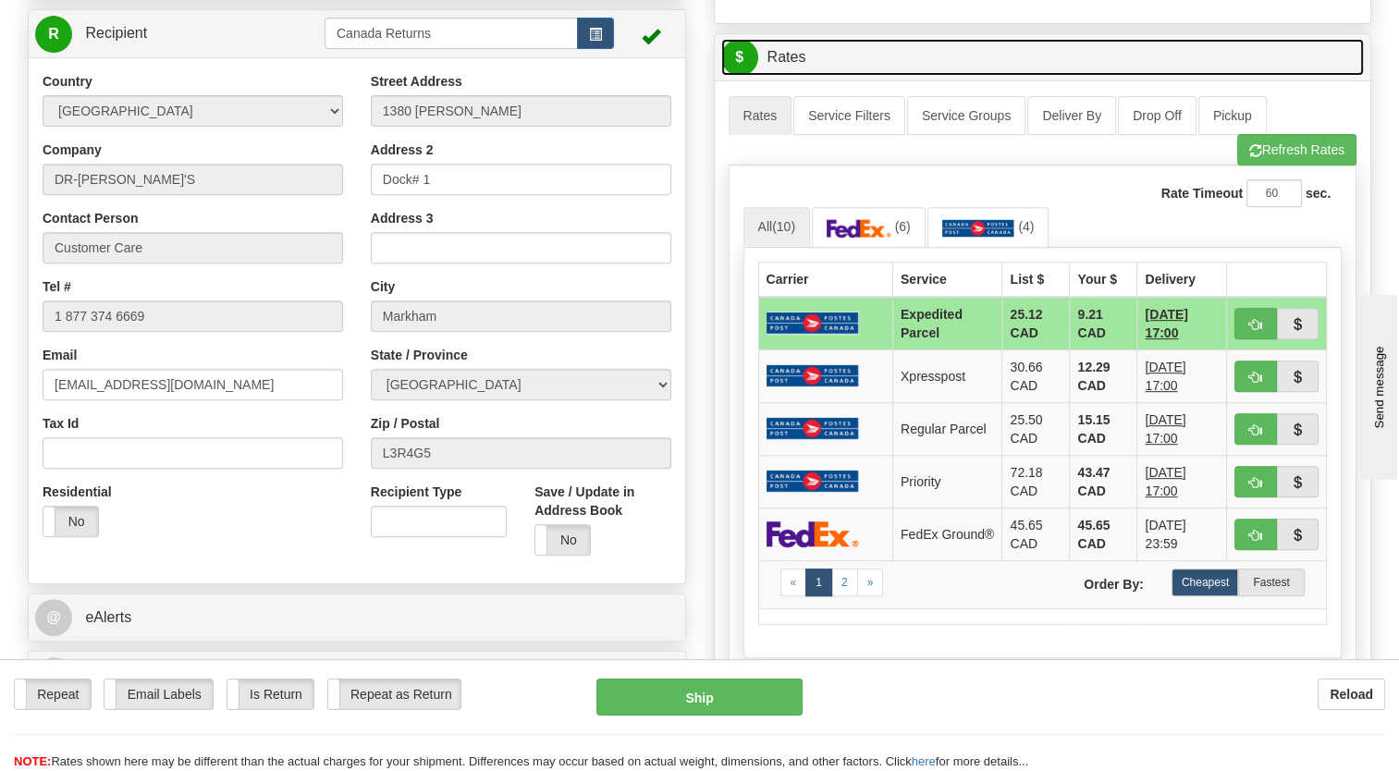
drag, startPoint x: 967, startPoint y: 86, endPoint x: 847, endPoint y: 2, distance: 146.8
click at [967, 77] on link "$ Rates" at bounding box center [1043, 58] width 644 height 38
